Goal: Transaction & Acquisition: Book appointment/travel/reservation

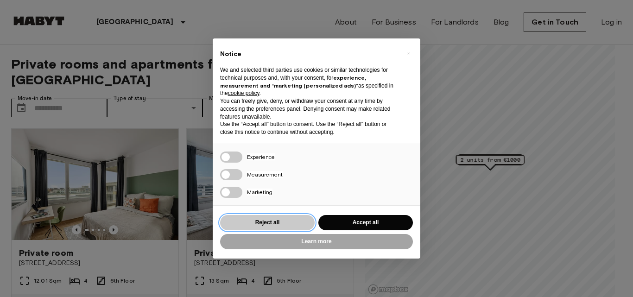
click at [278, 225] on button "Reject all" at bounding box center [267, 222] width 95 height 15
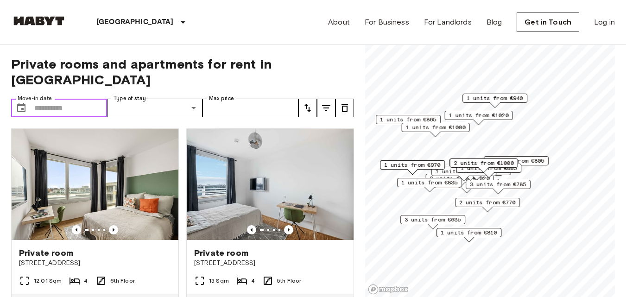
click at [70, 99] on input "Move-in date" at bounding box center [70, 108] width 73 height 19
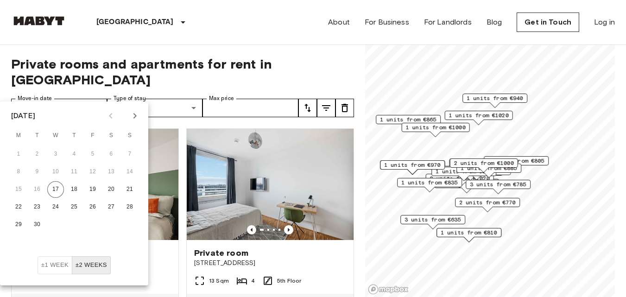
click at [35, 115] on div "September 2025" at bounding box center [23, 115] width 24 height 11
click at [130, 114] on icon "Next month" at bounding box center [134, 115] width 11 height 11
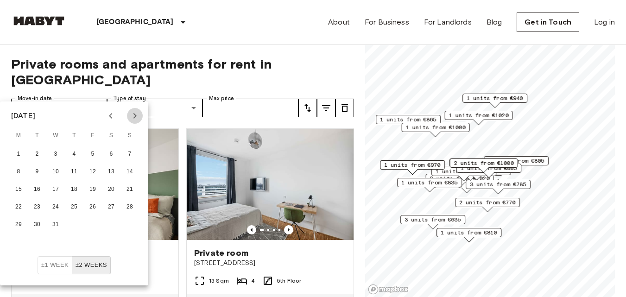
click at [130, 114] on icon "Next month" at bounding box center [134, 115] width 11 height 11
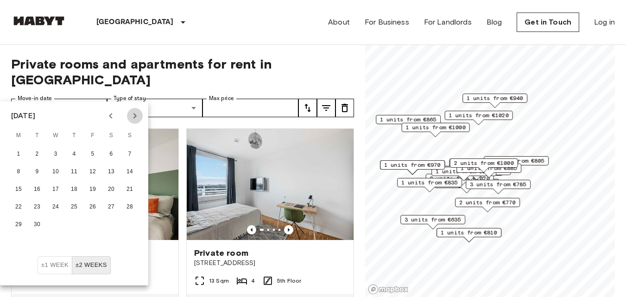
click at [130, 114] on icon "Next month" at bounding box center [134, 115] width 11 height 11
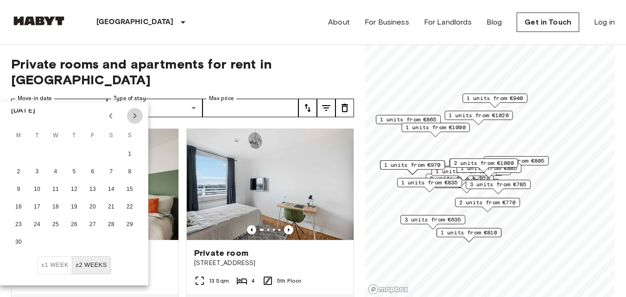
click at [130, 114] on icon "Next month" at bounding box center [134, 115] width 11 height 11
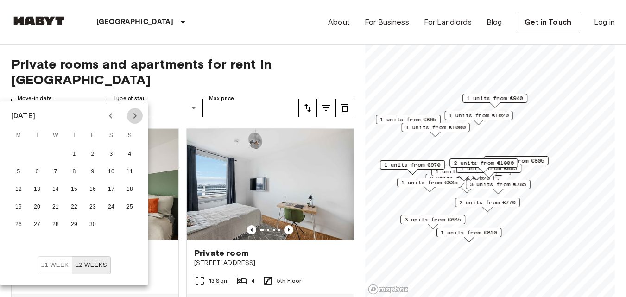
click at [130, 114] on icon "Next month" at bounding box center [134, 115] width 11 height 11
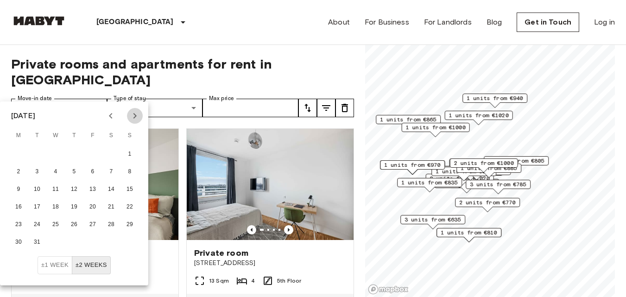
click at [130, 114] on icon "Next month" at bounding box center [134, 115] width 11 height 11
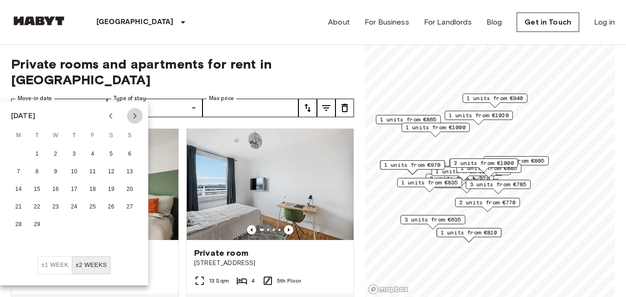
click at [130, 114] on icon "Next month" at bounding box center [134, 115] width 11 height 11
click at [110, 111] on icon "Previous month" at bounding box center [110, 115] width 11 height 11
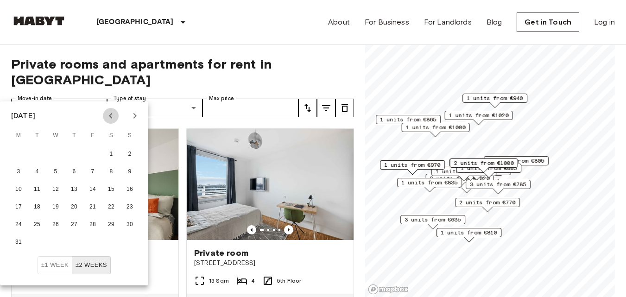
click at [110, 111] on icon "Previous month" at bounding box center [110, 115] width 11 height 11
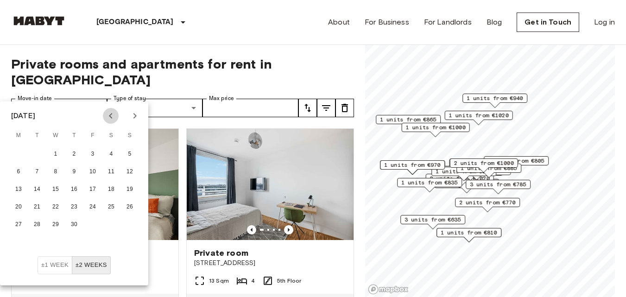
click at [110, 111] on icon "Previous month" at bounding box center [110, 115] width 11 height 11
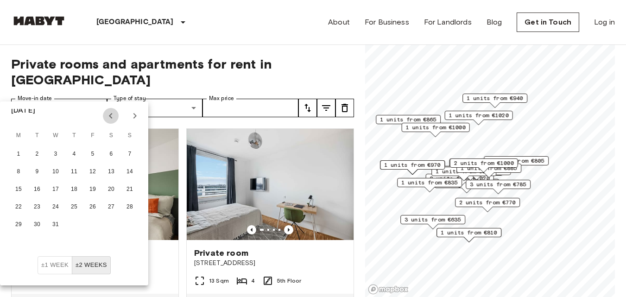
click at [110, 111] on icon "Previous month" at bounding box center [110, 115] width 11 height 11
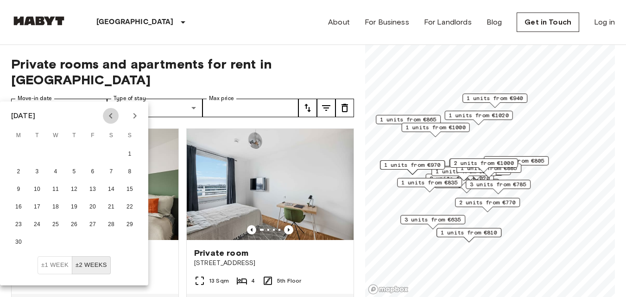
click at [110, 111] on icon "Previous month" at bounding box center [110, 115] width 11 height 11
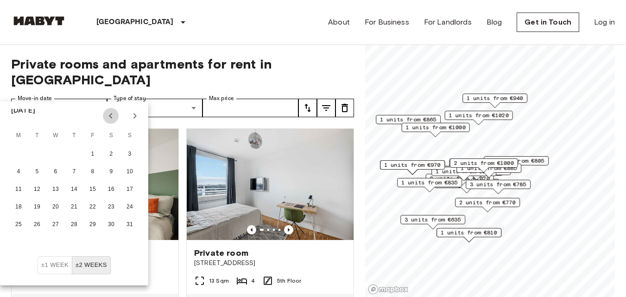
click at [110, 111] on icon "Previous month" at bounding box center [110, 115] width 11 height 11
click at [128, 153] on button "1" at bounding box center [129, 154] width 17 height 17
type input "**********"
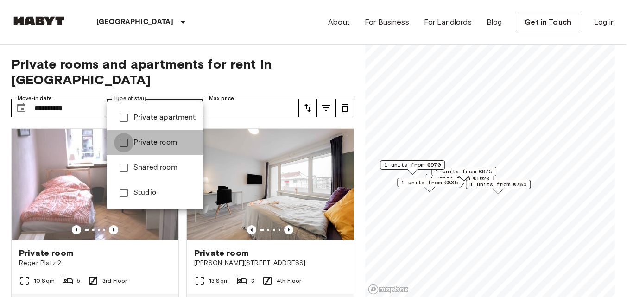
type input "**********"
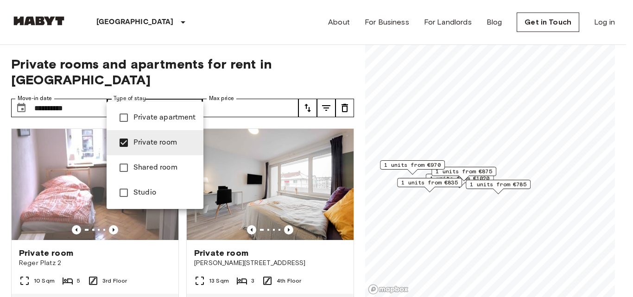
click at [225, 94] on div at bounding box center [316, 148] width 633 height 297
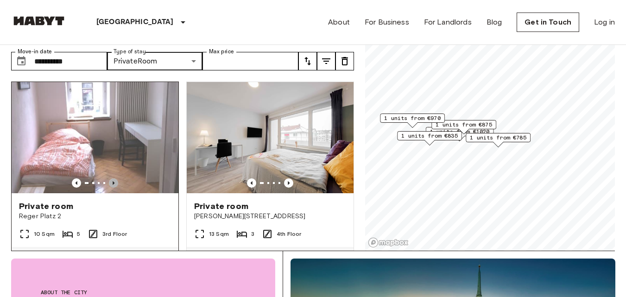
click at [116, 178] on icon "Previous image" at bounding box center [113, 182] width 9 height 9
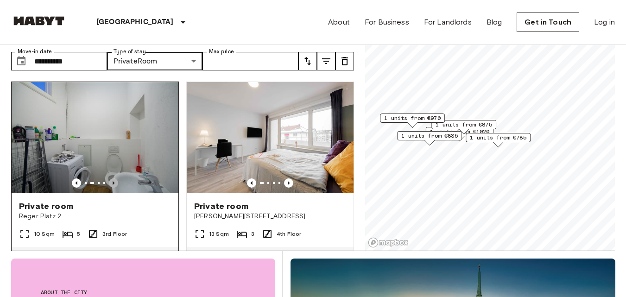
click at [111, 178] on icon "Previous image" at bounding box center [113, 182] width 9 height 9
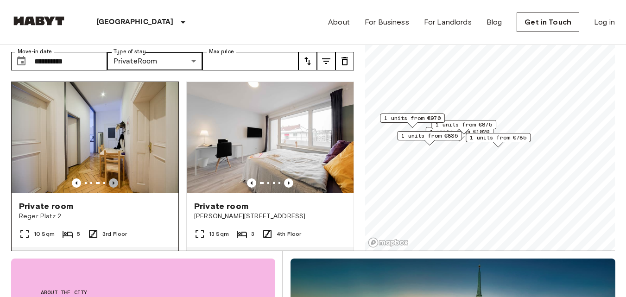
click at [111, 178] on icon "Previous image" at bounding box center [113, 182] width 9 height 9
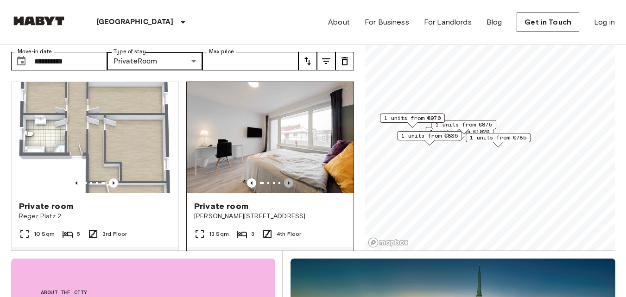
click at [284, 178] on icon "Previous image" at bounding box center [288, 182] width 9 height 9
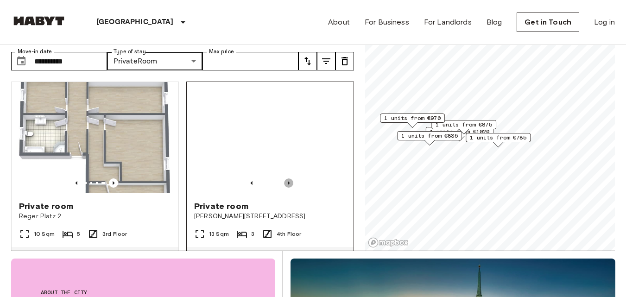
click at [284, 178] on icon "Previous image" at bounding box center [288, 182] width 9 height 9
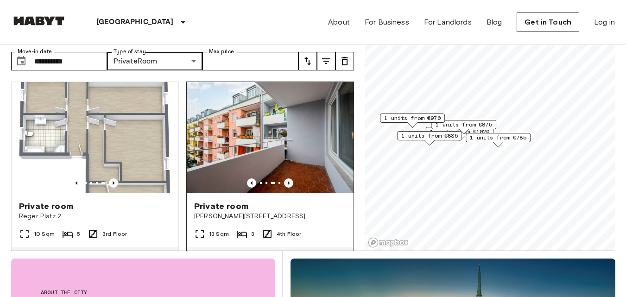
click at [284, 178] on icon "Previous image" at bounding box center [288, 182] width 9 height 9
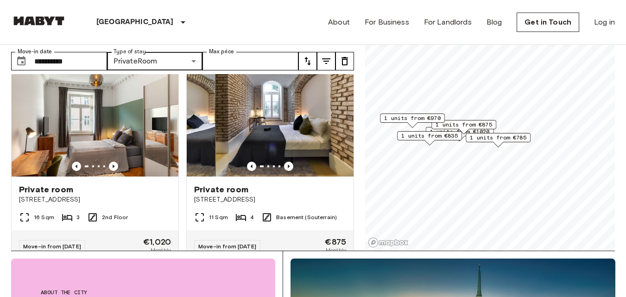
scroll to position [223, 0]
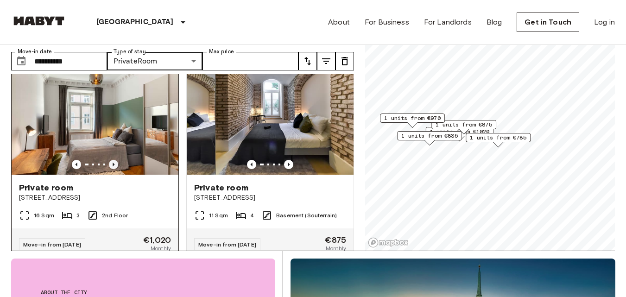
click at [110, 160] on icon "Previous image" at bounding box center [113, 164] width 9 height 9
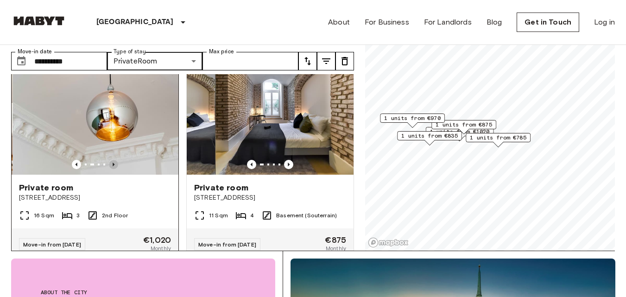
click at [110, 160] on icon "Previous image" at bounding box center [113, 164] width 9 height 9
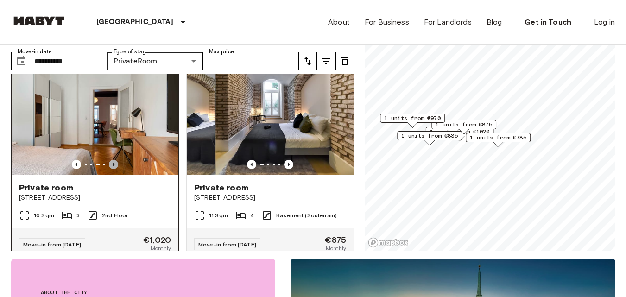
click at [110, 160] on icon "Previous image" at bounding box center [113, 164] width 9 height 9
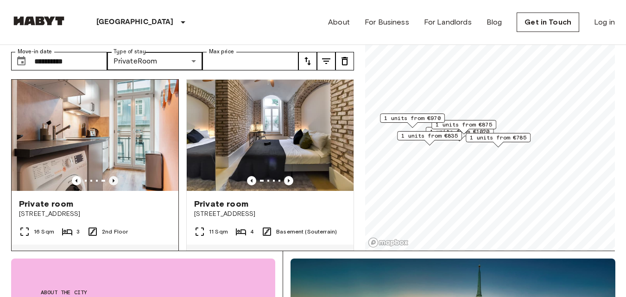
scroll to position [208, 0]
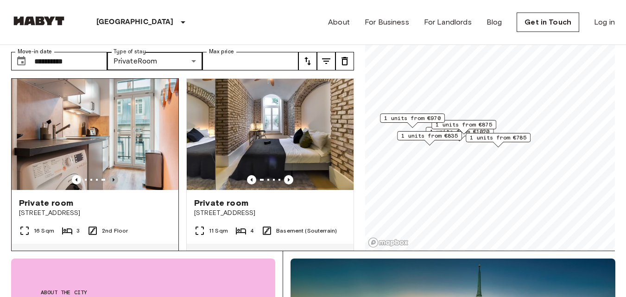
click at [110, 175] on icon "Previous image" at bounding box center [113, 179] width 9 height 9
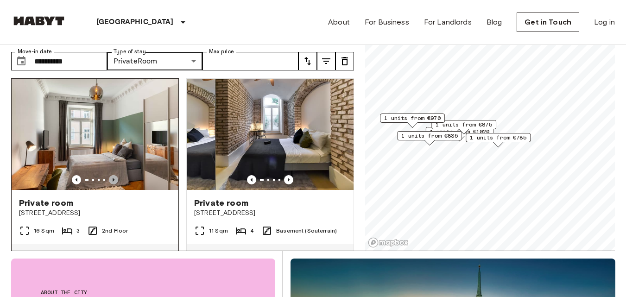
click at [110, 175] on icon "Previous image" at bounding box center [113, 179] width 9 height 9
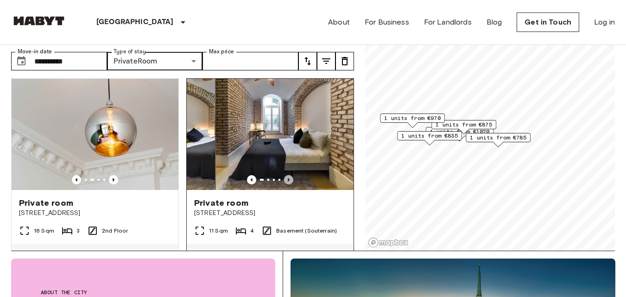
click at [288, 178] on icon "Previous image" at bounding box center [289, 180] width 2 height 4
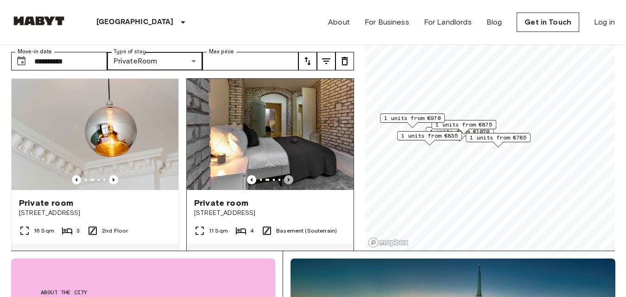
click at [288, 178] on icon "Previous image" at bounding box center [289, 180] width 2 height 4
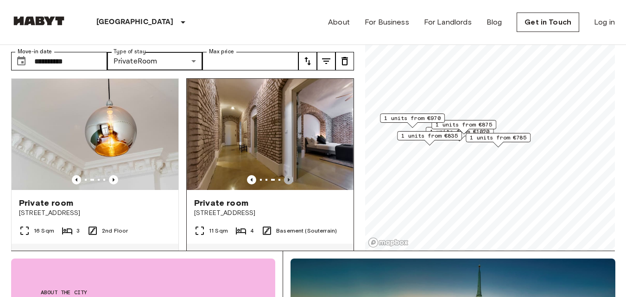
click at [288, 178] on icon "Previous image" at bounding box center [289, 180] width 2 height 4
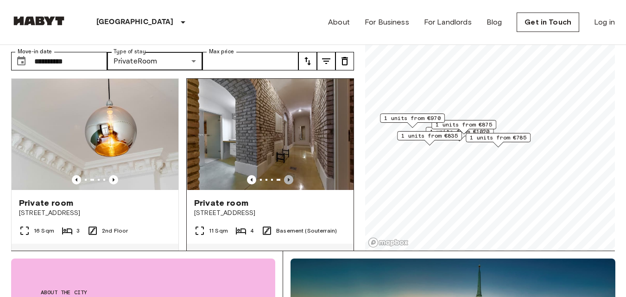
click at [288, 178] on icon "Previous image" at bounding box center [289, 180] width 2 height 4
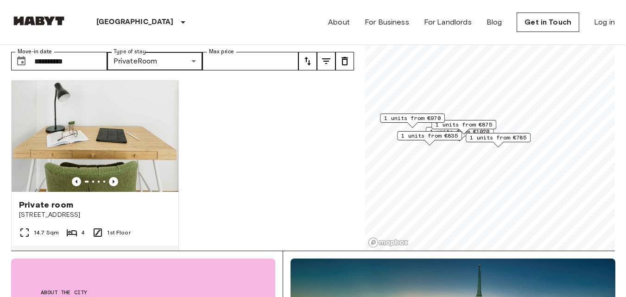
scroll to position [413, 0]
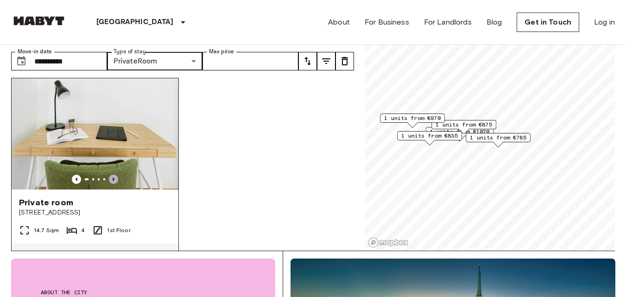
click at [115, 175] on icon "Previous image" at bounding box center [113, 179] width 9 height 9
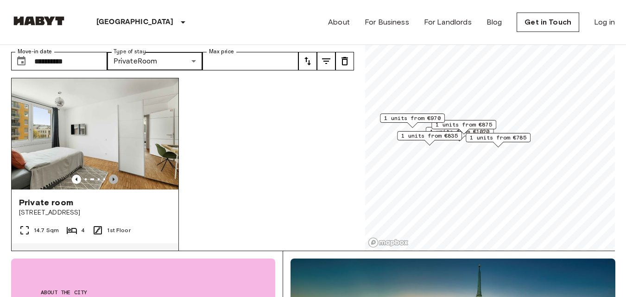
click at [113, 177] on icon "Previous image" at bounding box center [114, 179] width 2 height 4
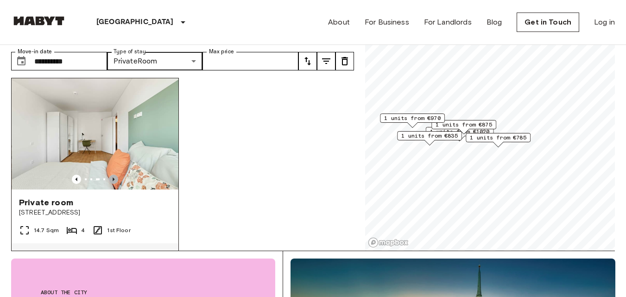
click at [113, 177] on icon "Previous image" at bounding box center [114, 179] width 2 height 4
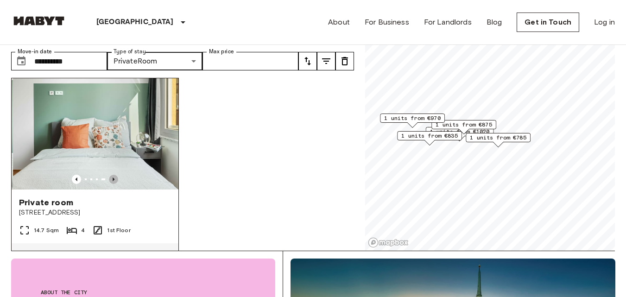
click at [113, 177] on icon "Previous image" at bounding box center [114, 179] width 2 height 4
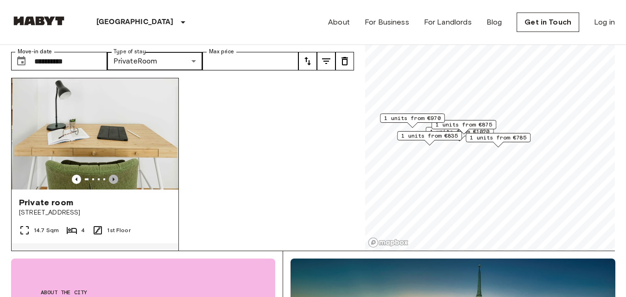
click at [113, 177] on icon "Previous image" at bounding box center [114, 179] width 2 height 4
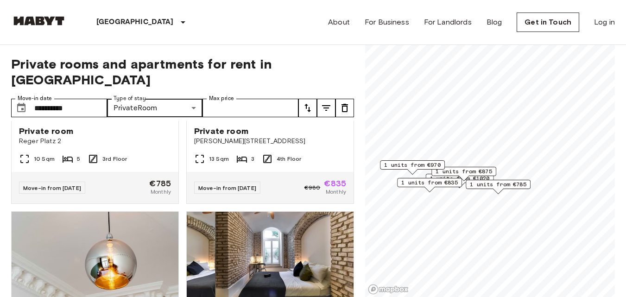
scroll to position [122, 0]
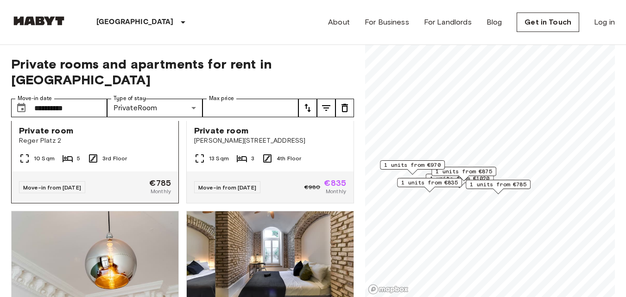
click at [121, 174] on div "Move-in from 19 Jan 26 €785 Monthly" at bounding box center [95, 187] width 167 height 32
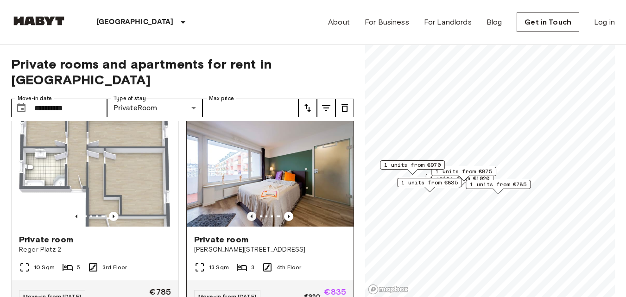
scroll to position [6, 0]
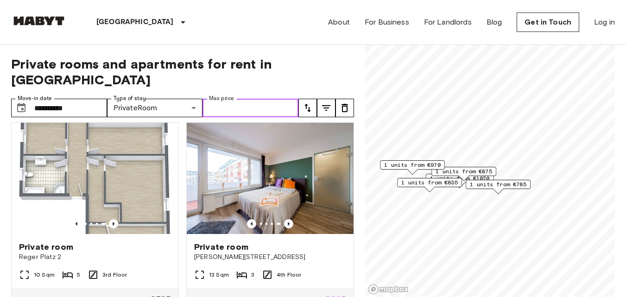
click at [222, 99] on input "Max price" at bounding box center [251, 108] width 96 height 19
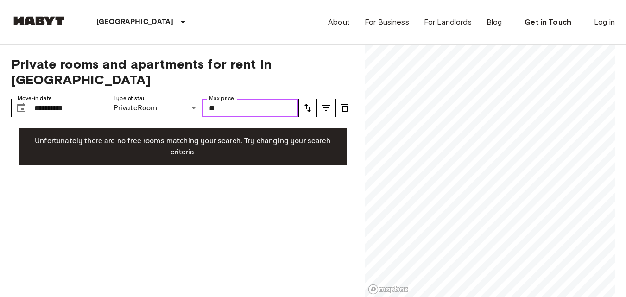
type input "*"
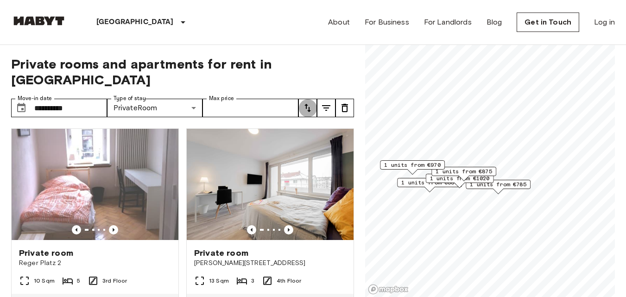
click at [304, 102] on icon "tune" at bounding box center [307, 107] width 11 height 11
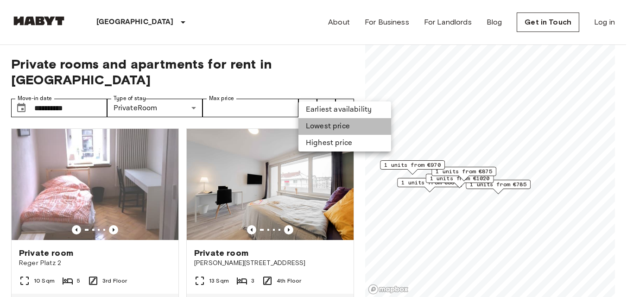
click at [315, 120] on li "Lowest price" at bounding box center [344, 126] width 93 height 17
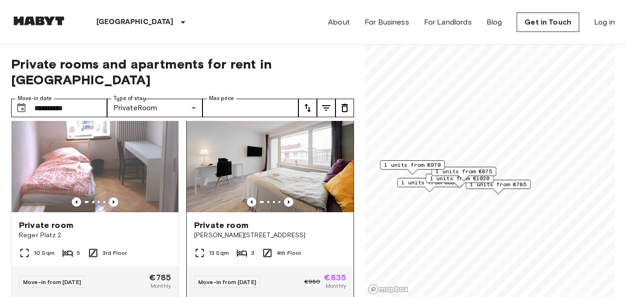
scroll to position [28, 0]
click at [255, 220] on div "Private room" at bounding box center [270, 225] width 152 height 11
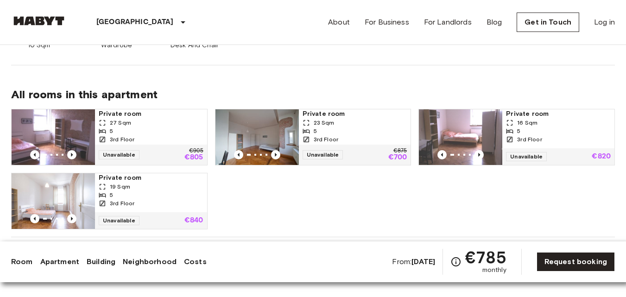
scroll to position [440, 0]
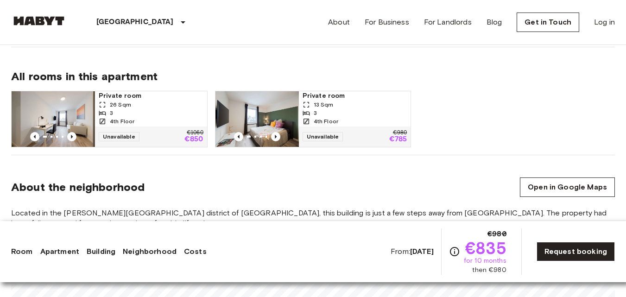
scroll to position [587, 0]
click at [321, 98] on span "Private room" at bounding box center [355, 96] width 105 height 9
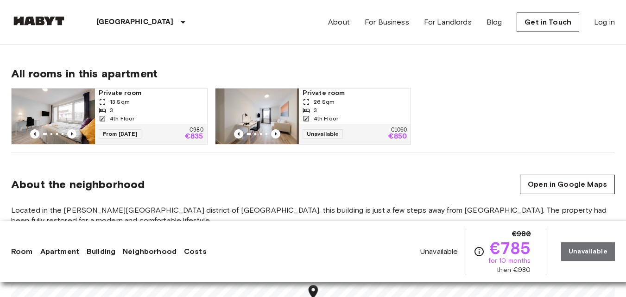
scroll to position [590, 0]
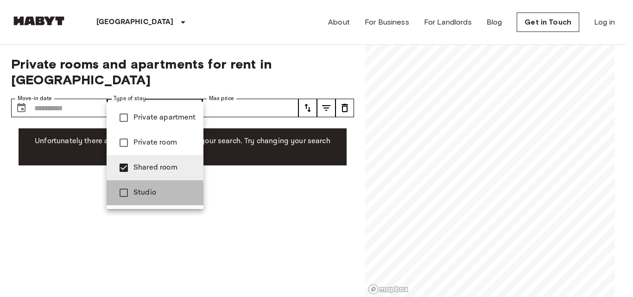
click at [133, 194] on span "Studio" at bounding box center [164, 192] width 63 height 11
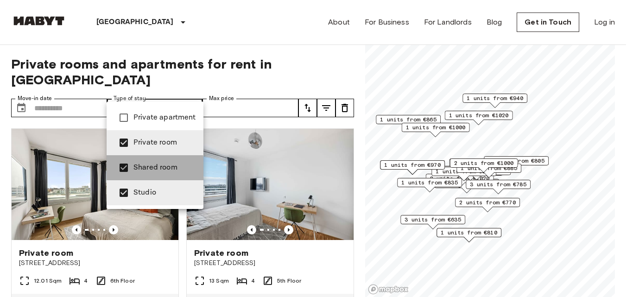
click at [133, 169] on span "Shared room" at bounding box center [164, 167] width 63 height 11
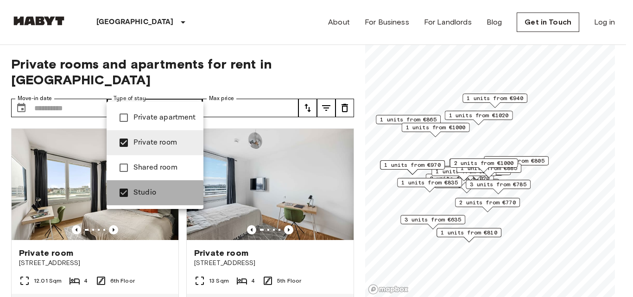
click at [137, 198] on span "Studio" at bounding box center [164, 192] width 63 height 11
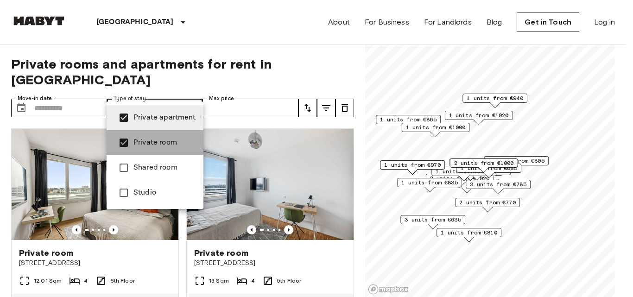
click at [139, 142] on span "Private room" at bounding box center [164, 142] width 63 height 11
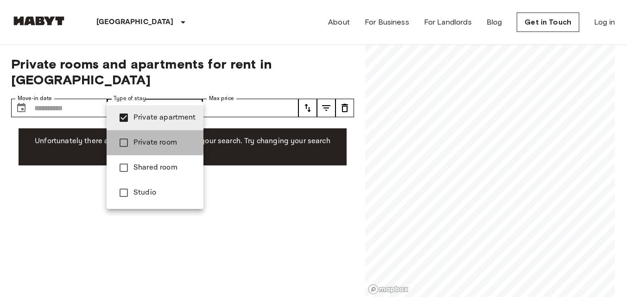
click at [139, 141] on span "Private room" at bounding box center [164, 142] width 63 height 11
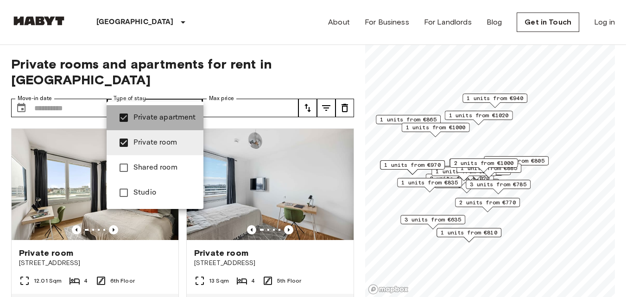
click at [141, 116] on span "Private apartment" at bounding box center [164, 117] width 63 height 11
type input "**********"
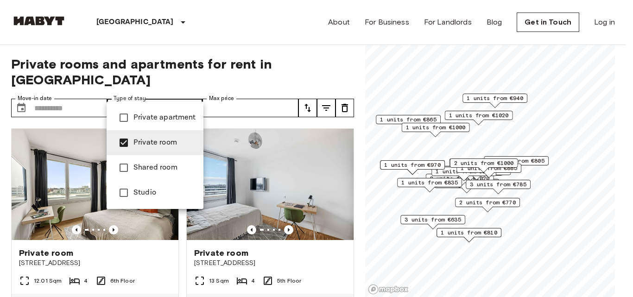
click at [228, 44] on div at bounding box center [316, 148] width 633 height 297
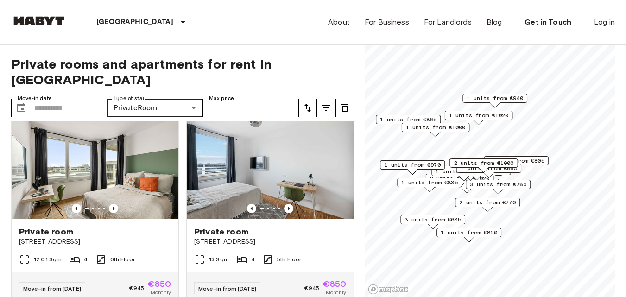
scroll to position [21, 0]
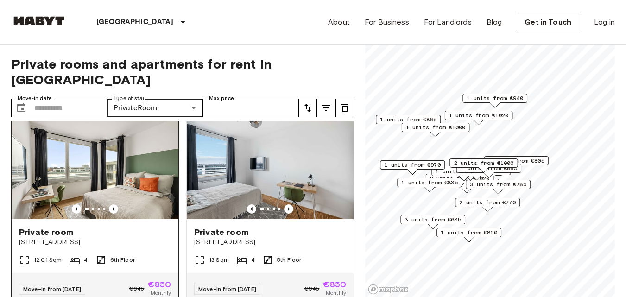
click at [110, 177] on img at bounding box center [95, 163] width 167 height 111
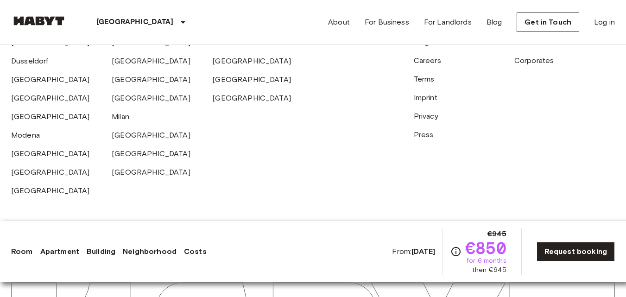
scroll to position [2085, 0]
